Goal: Transaction & Acquisition: Register for event/course

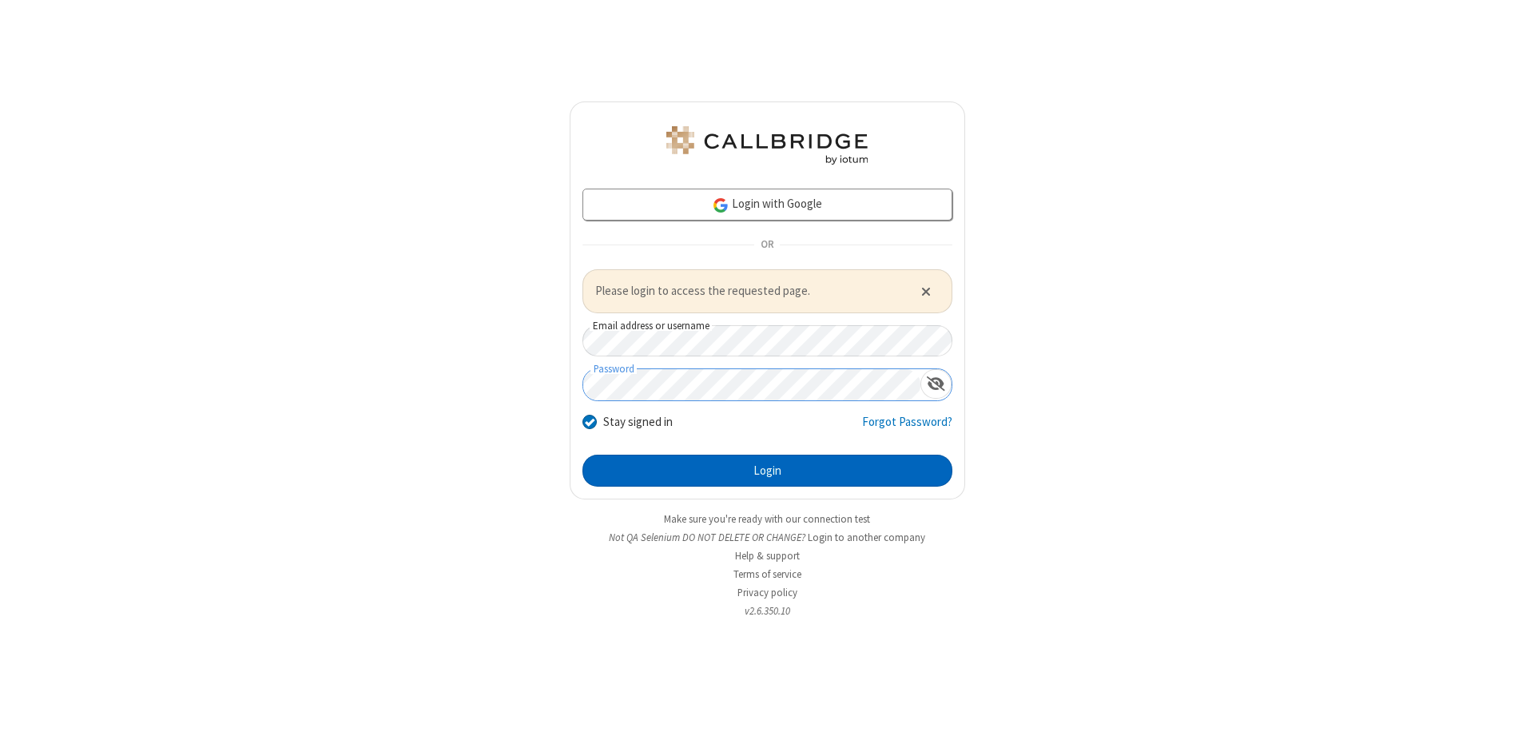
click at [767, 470] on button "Login" at bounding box center [767, 471] width 370 height 32
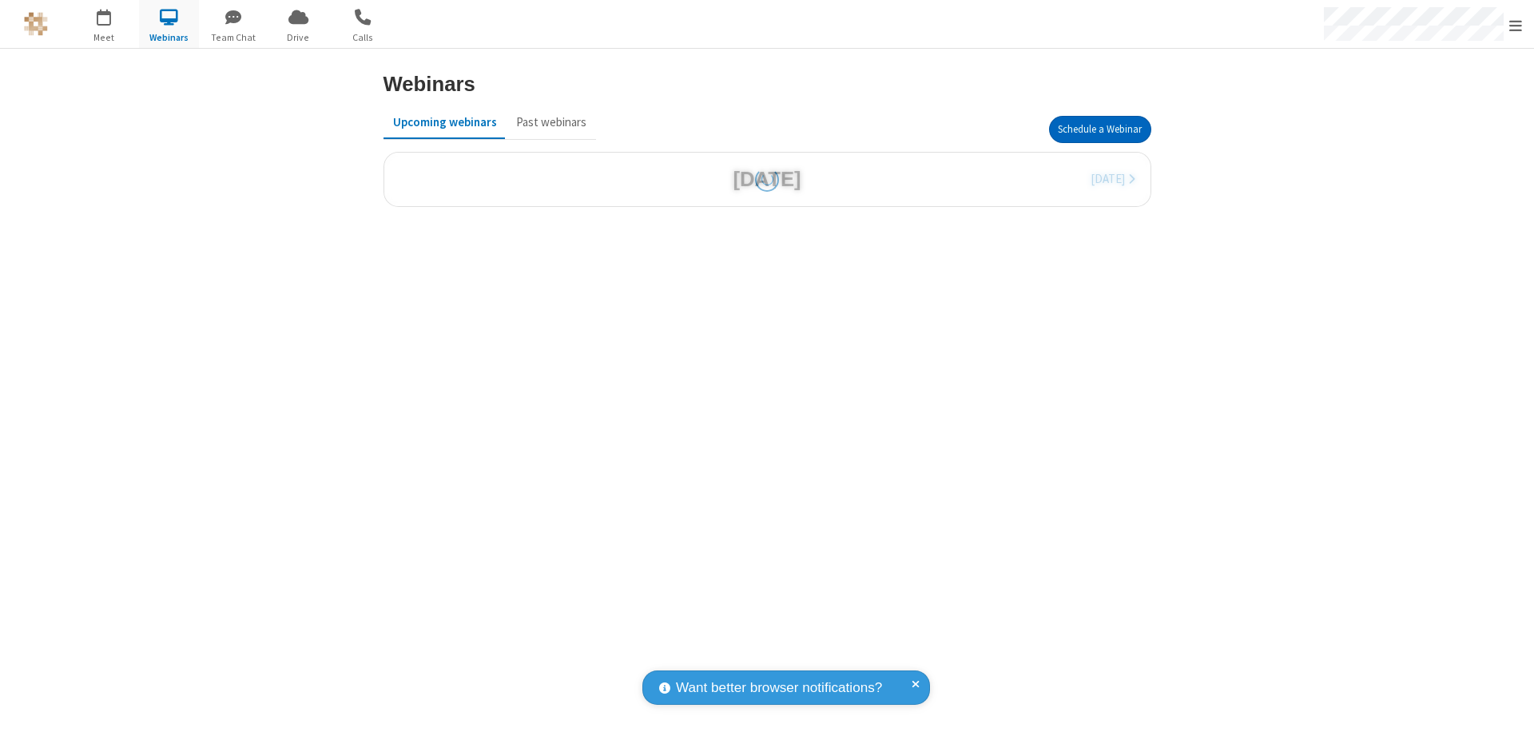
click at [1099, 129] on button "Schedule a Webinar" at bounding box center [1100, 129] width 102 height 27
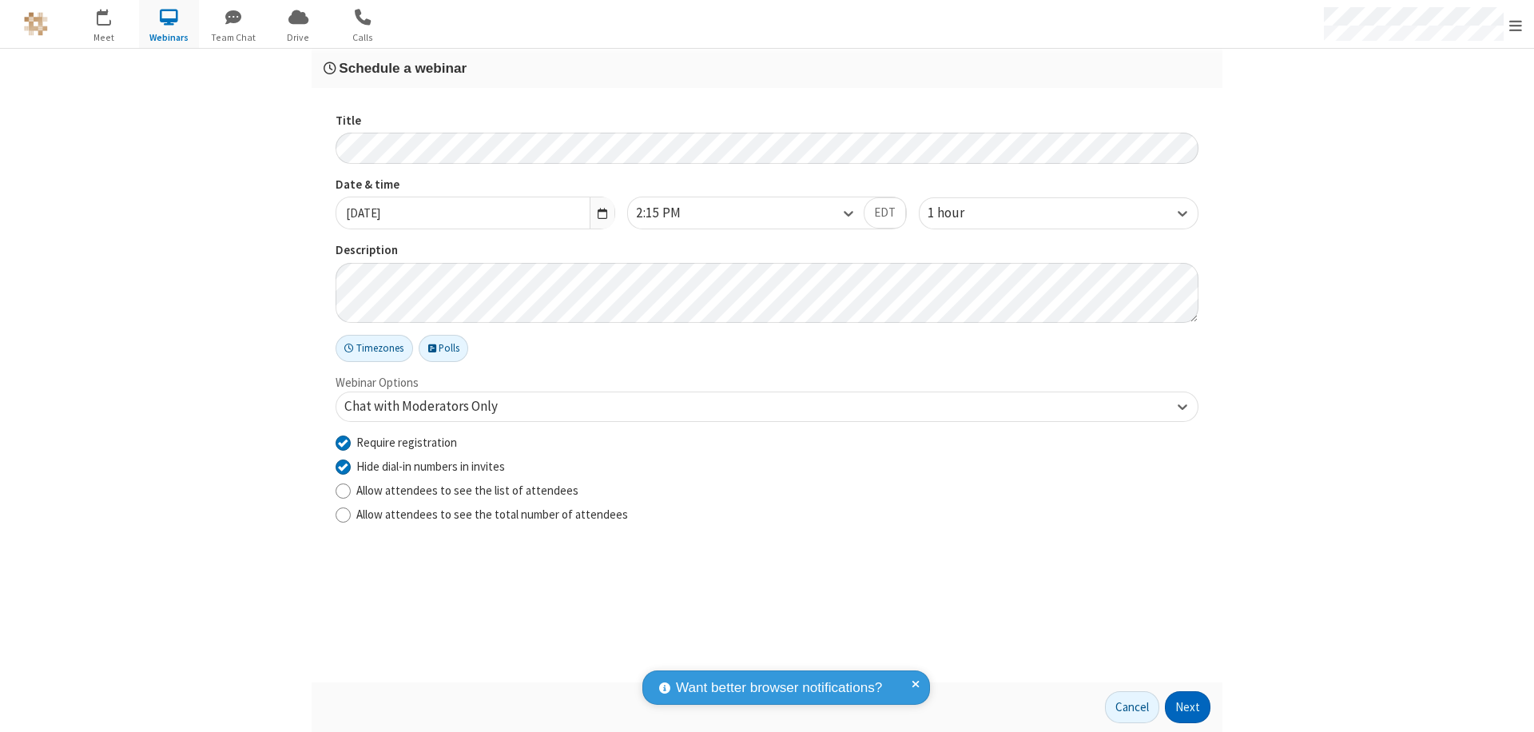
click at [1188, 707] on button "Next" at bounding box center [1188, 707] width 46 height 32
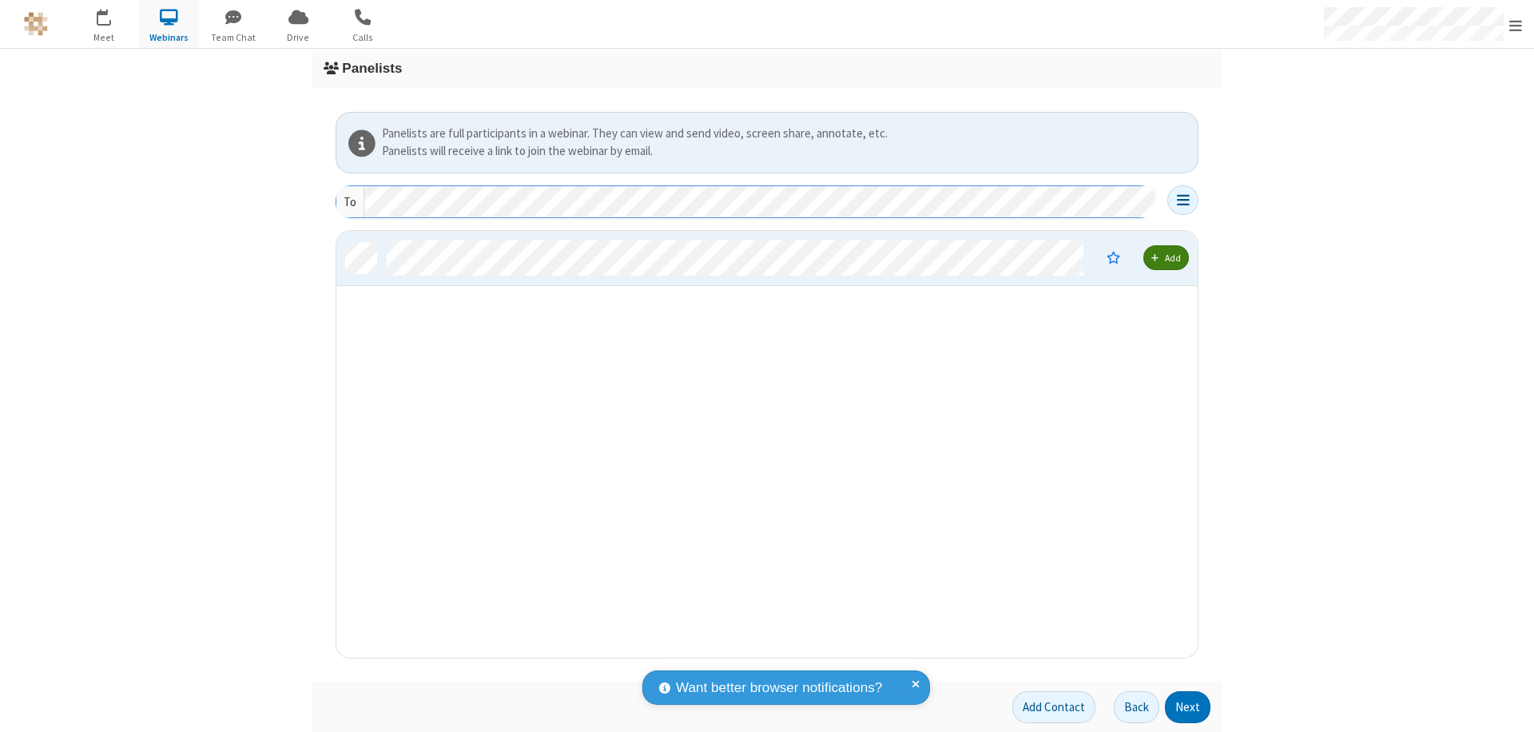
scroll to position [415, 849]
click at [1188, 707] on button "Next" at bounding box center [1188, 707] width 46 height 32
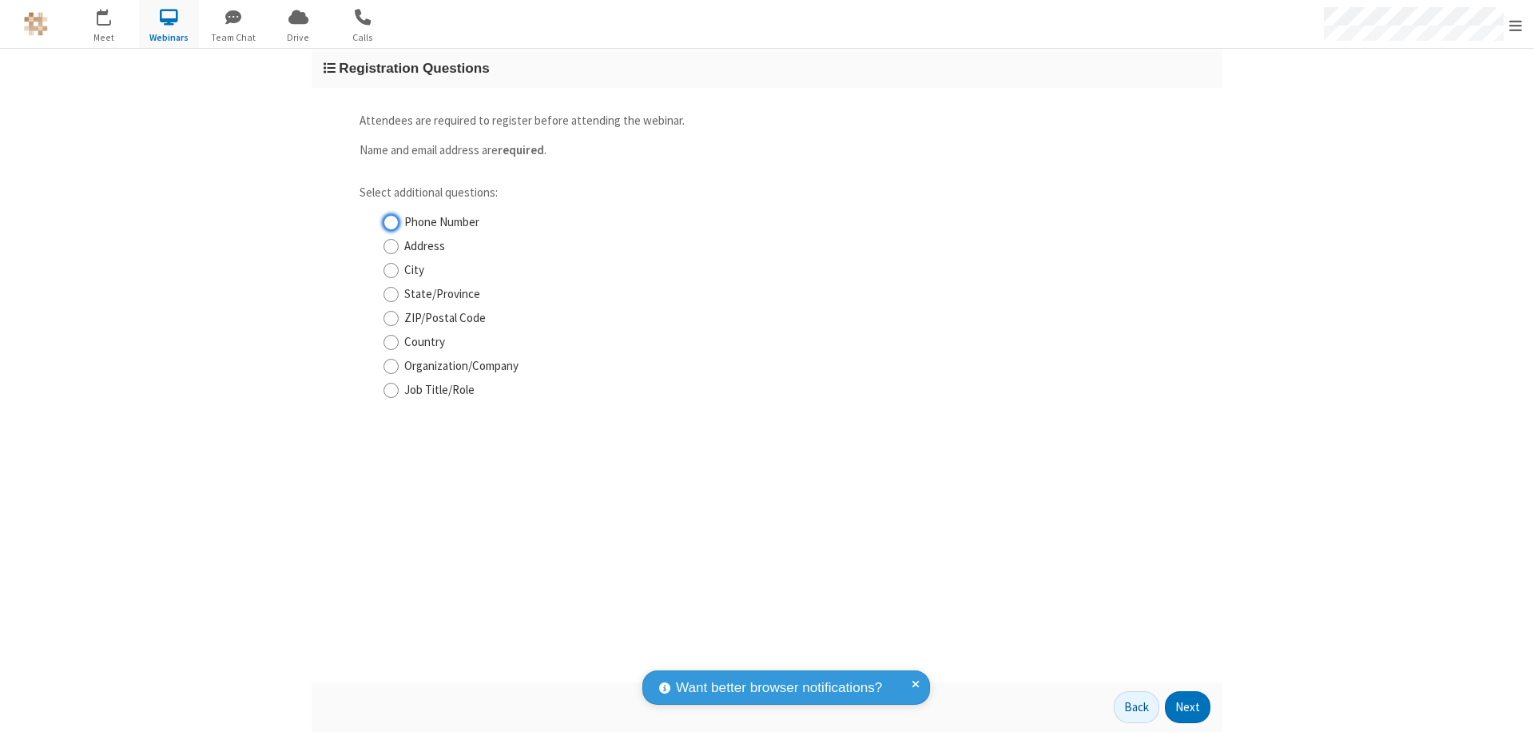
click at [391, 222] on input "Phone Number" at bounding box center [390, 222] width 15 height 17
checkbox input "true"
click at [1188, 707] on button "Next" at bounding box center [1188, 707] width 46 height 32
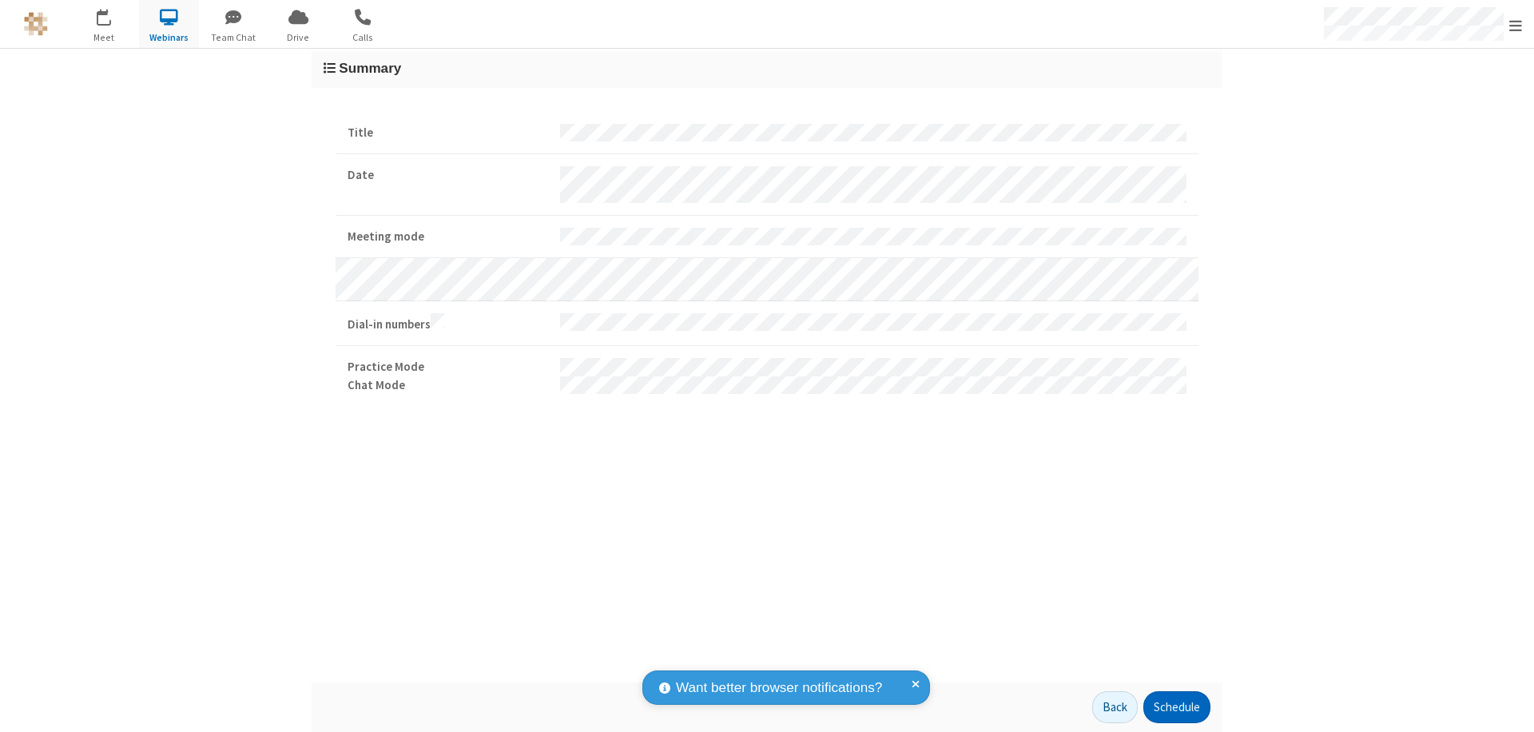
click at [1176, 707] on button "Schedule" at bounding box center [1176, 707] width 67 height 32
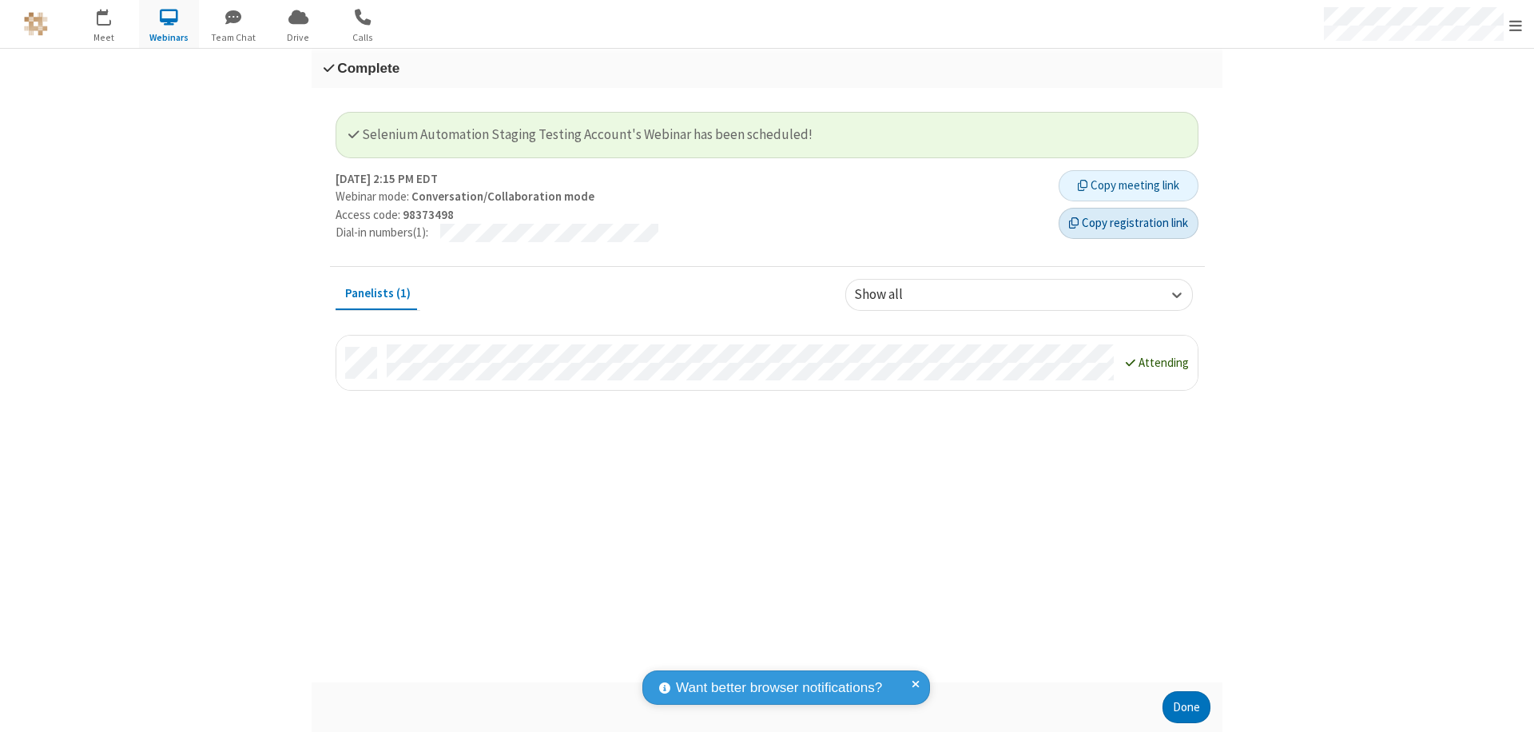
click at [1128, 223] on button "Copy registration link" at bounding box center [1129, 224] width 140 height 32
click at [1186, 707] on button "Done" at bounding box center [1186, 707] width 48 height 32
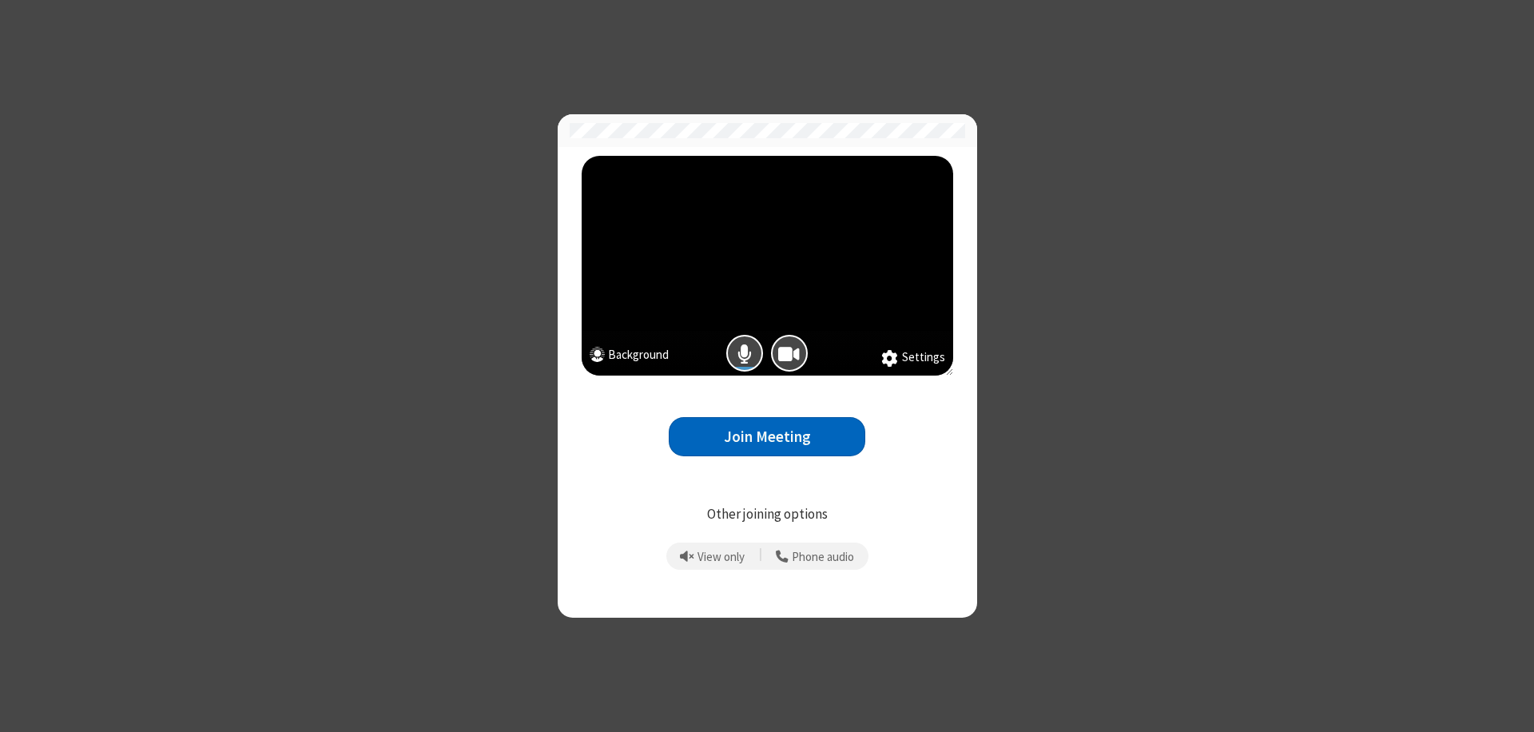
click at [767, 436] on button "Join Meeting" at bounding box center [767, 436] width 197 height 39
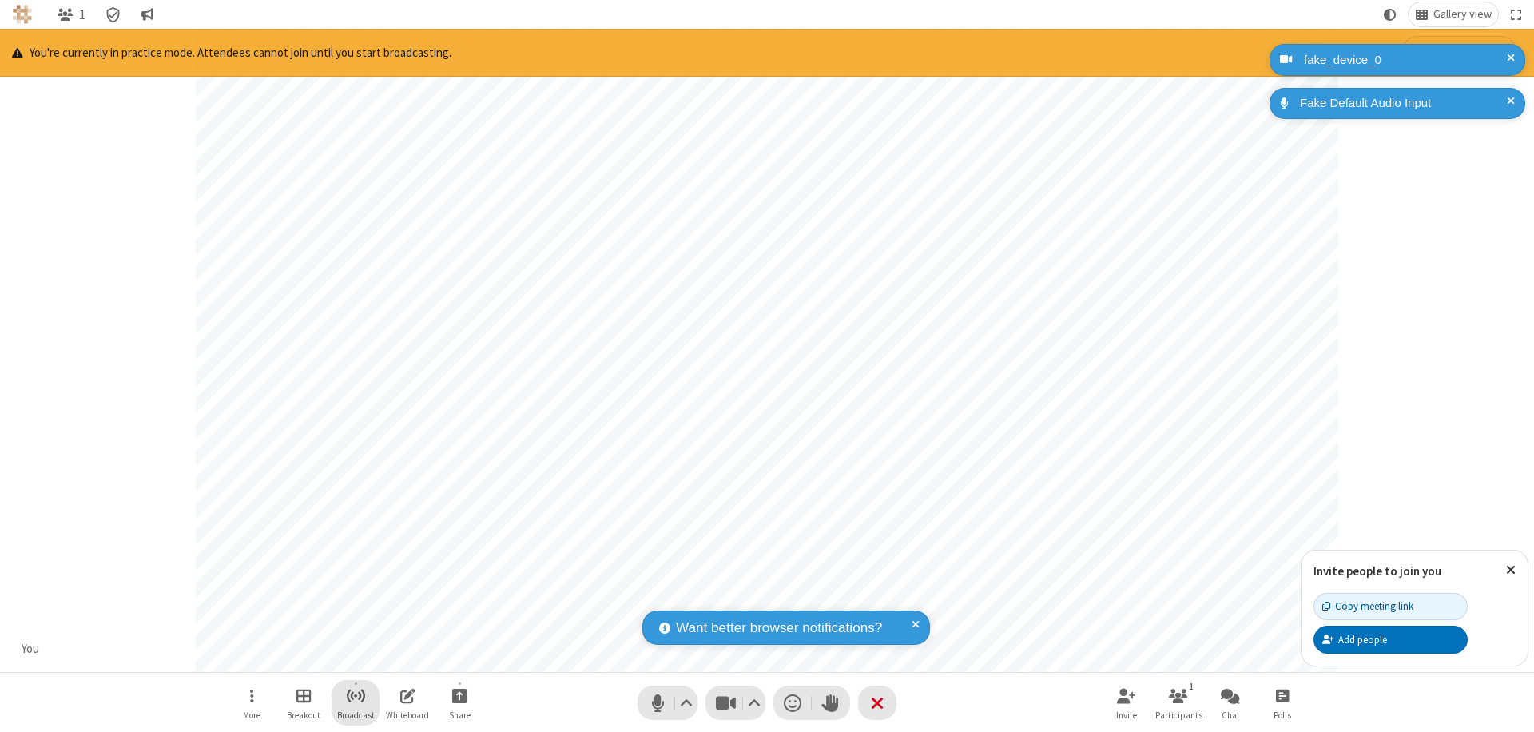
click at [355, 695] on span "Start broadcast" at bounding box center [356, 695] width 20 height 20
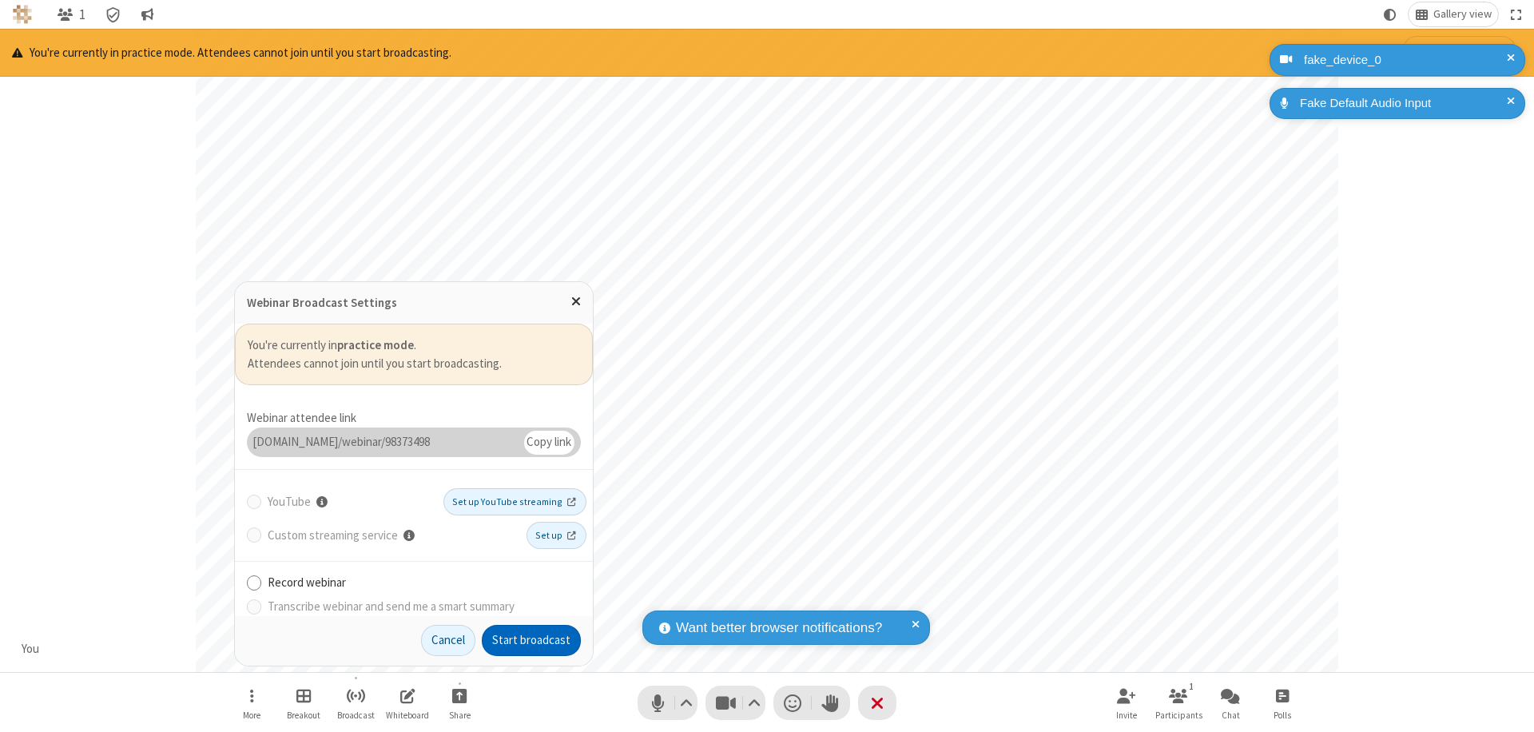
click at [531, 640] on button "Start broadcast" at bounding box center [531, 641] width 99 height 32
